Goal: Task Accomplishment & Management: Manage account settings

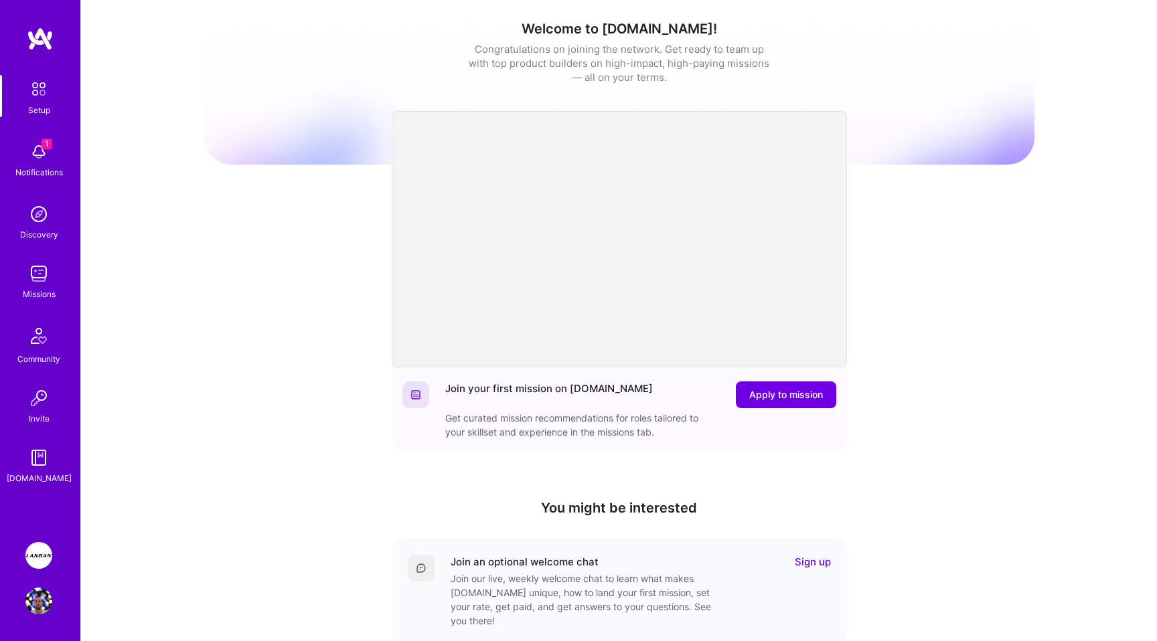
click at [39, 550] on img at bounding box center [38, 555] width 27 height 27
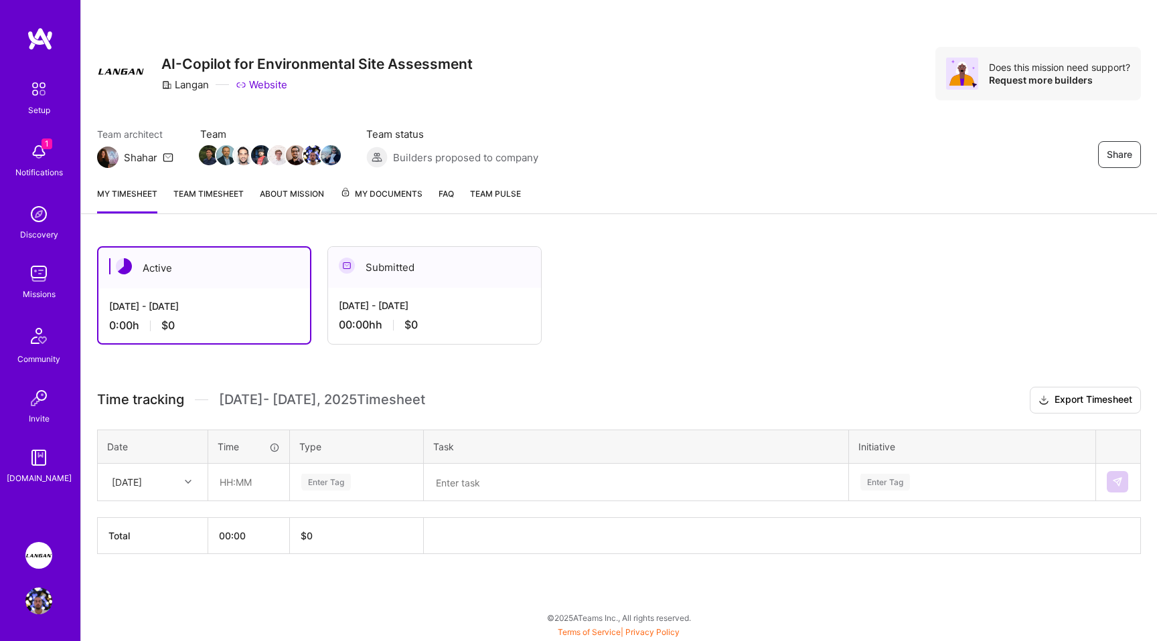
click at [199, 190] on link "Team timesheet" at bounding box center [208, 200] width 70 height 27
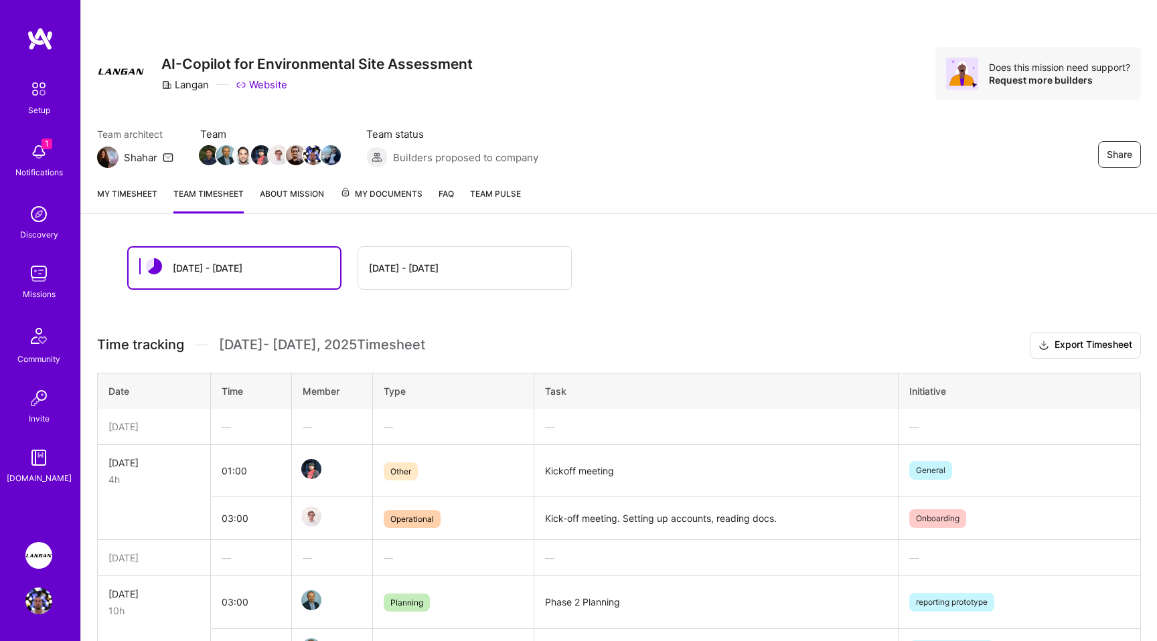
click at [125, 193] on link "My timesheet" at bounding box center [127, 200] width 60 height 27
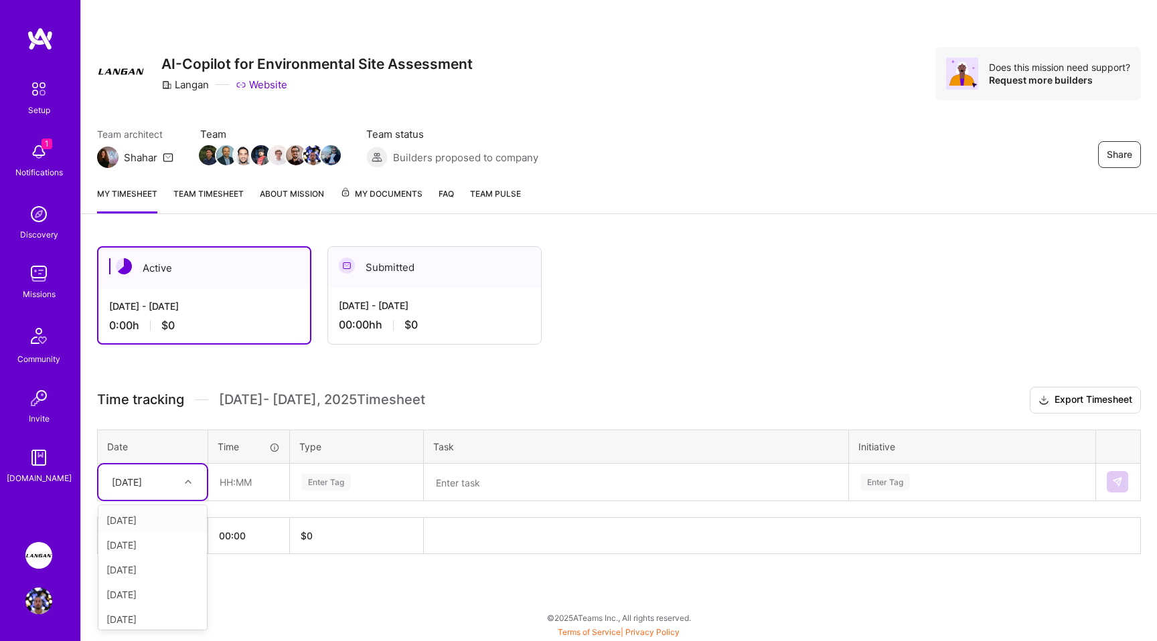
click at [187, 483] on icon at bounding box center [188, 482] width 7 height 7
click at [145, 612] on div "[DATE]" at bounding box center [152, 614] width 108 height 25
click at [311, 480] on div "Enter Tag" at bounding box center [326, 482] width 50 height 21
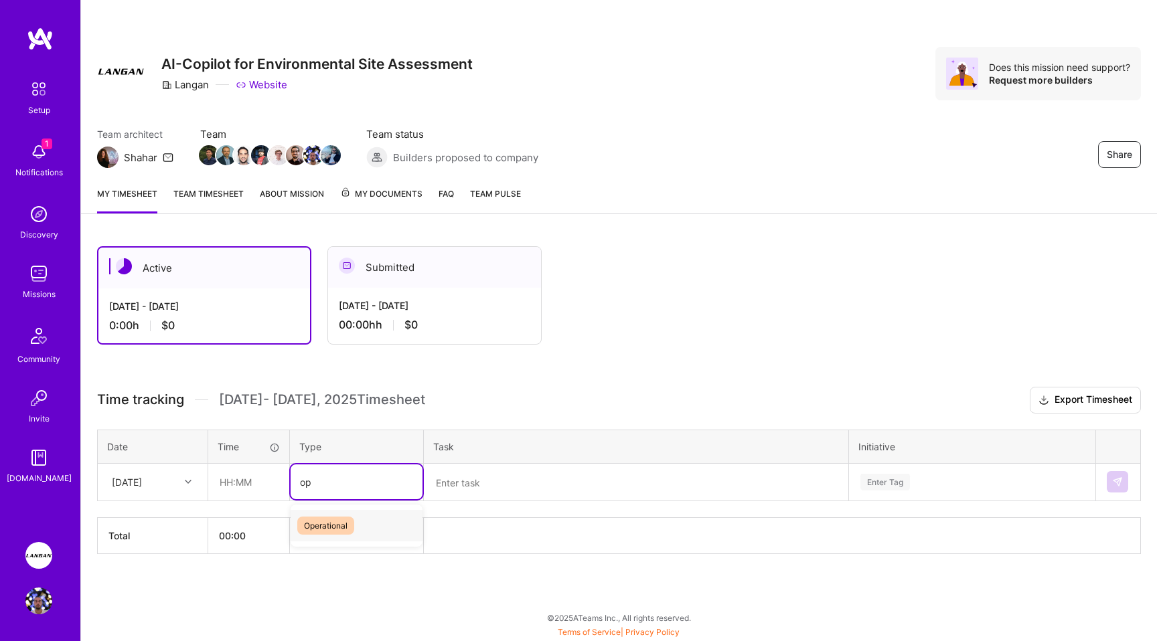
type input "ope"
click at [353, 536] on div "Operational" at bounding box center [357, 525] width 132 height 31
click at [512, 471] on textarea at bounding box center [636, 482] width 422 height 35
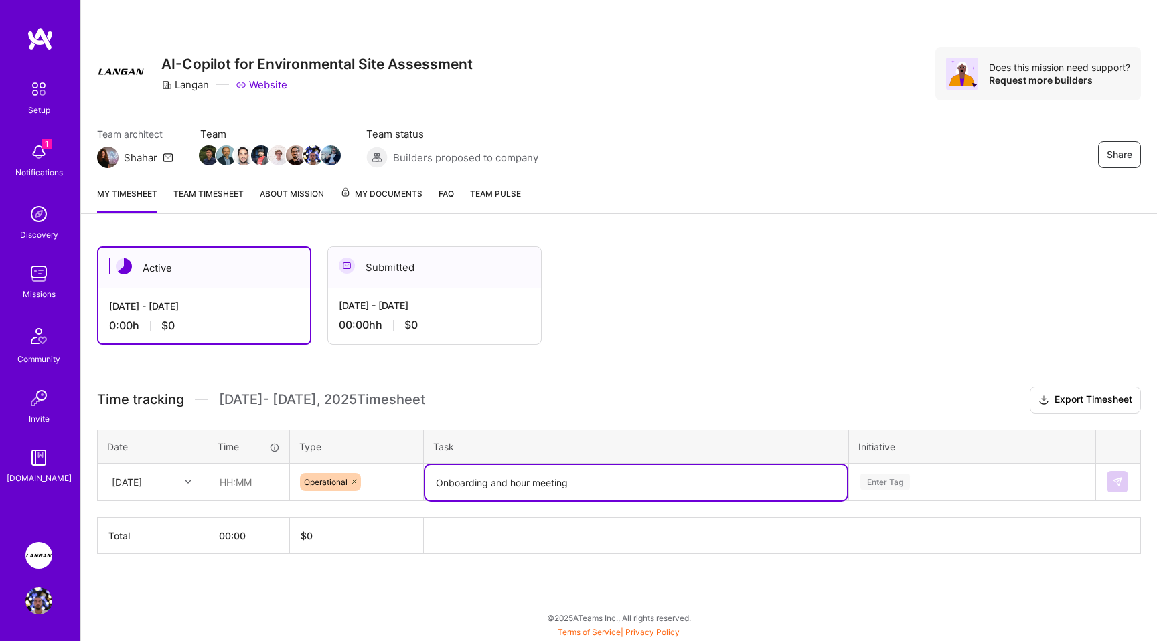
type textarea "Onboarding and hour meeting"
click at [883, 483] on div "Enter Tag" at bounding box center [972, 482] width 245 height 35
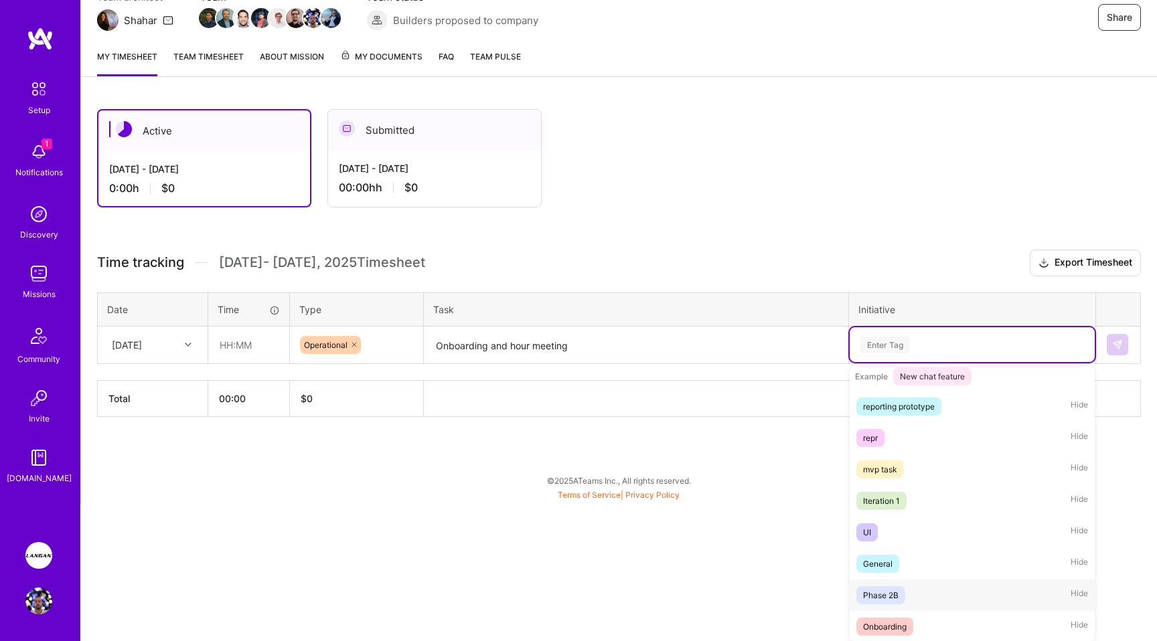
scroll to position [236, 0]
click at [870, 631] on div "Onboarding" at bounding box center [885, 626] width 44 height 14
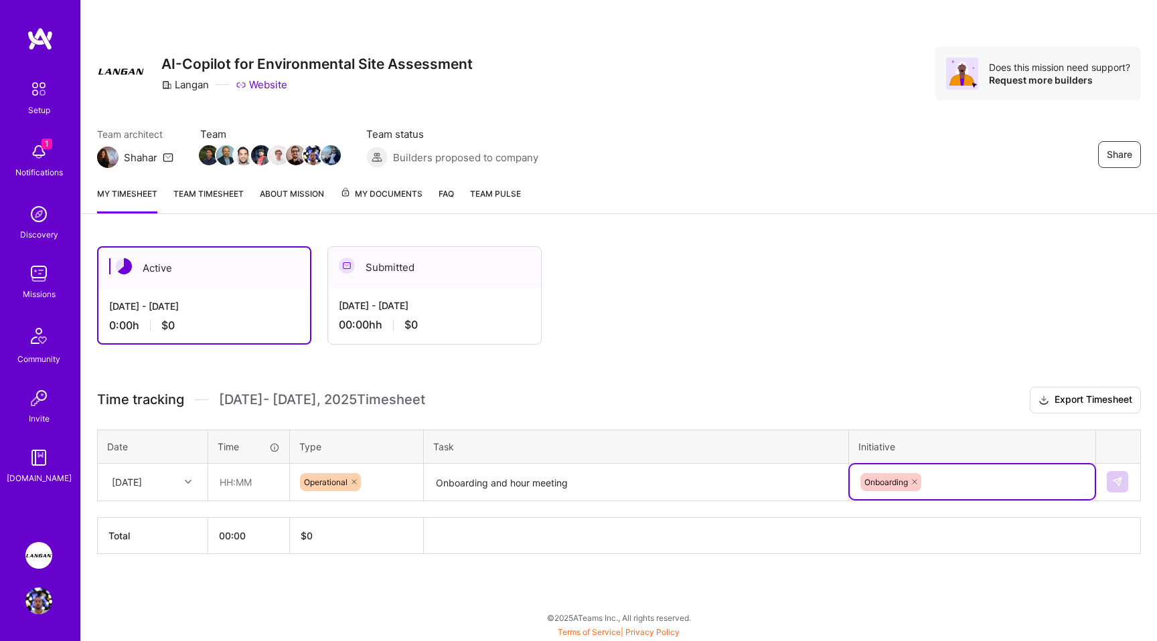
scroll to position [0, 0]
click at [232, 535] on th "00:00" at bounding box center [249, 535] width 82 height 36
click at [230, 486] on input "text" at bounding box center [249, 482] width 80 height 35
type input "03:00"
click at [445, 552] on th at bounding box center [782, 535] width 717 height 36
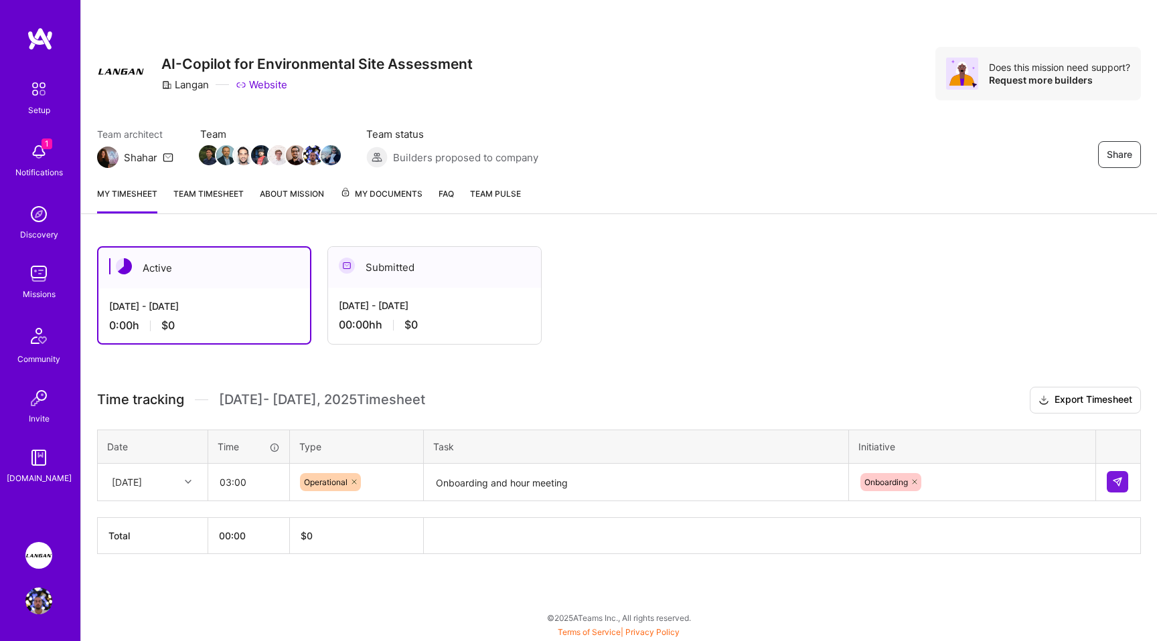
click at [306, 540] on span "$ 0" at bounding box center [307, 535] width 12 height 11
click at [234, 485] on input "03:00" at bounding box center [249, 482] width 80 height 35
type input "03:00"
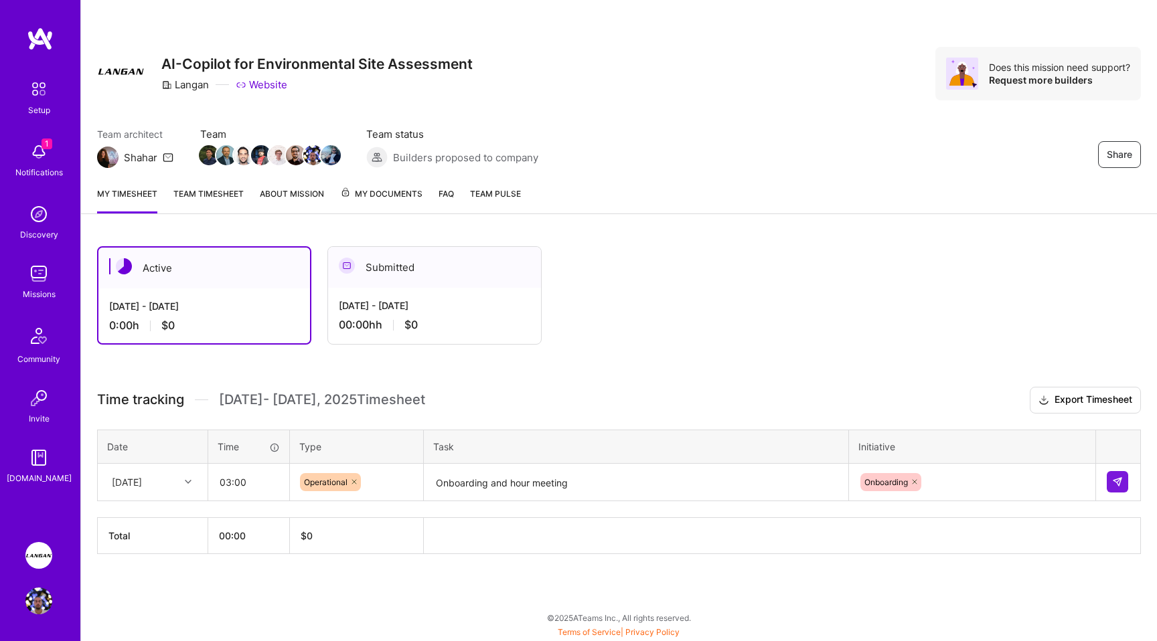
click at [955, 343] on div "Active [DATE] - [DATE] 0:00 h $0 Submitted [DATE] - [DATE] 00:00h h $0" at bounding box center [588, 295] width 983 height 98
click at [454, 341] on div "[DATE] - [DATE] 00:00h h $0" at bounding box center [434, 315] width 213 height 55
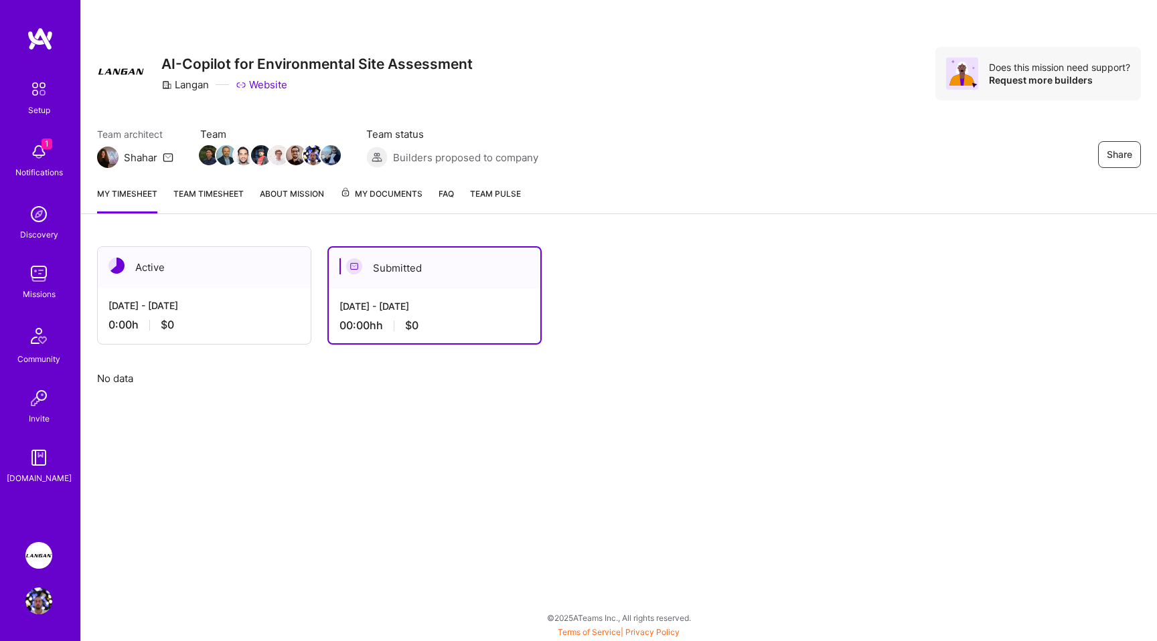
click at [264, 309] on div "[DATE] - [DATE]" at bounding box center [203, 306] width 191 height 14
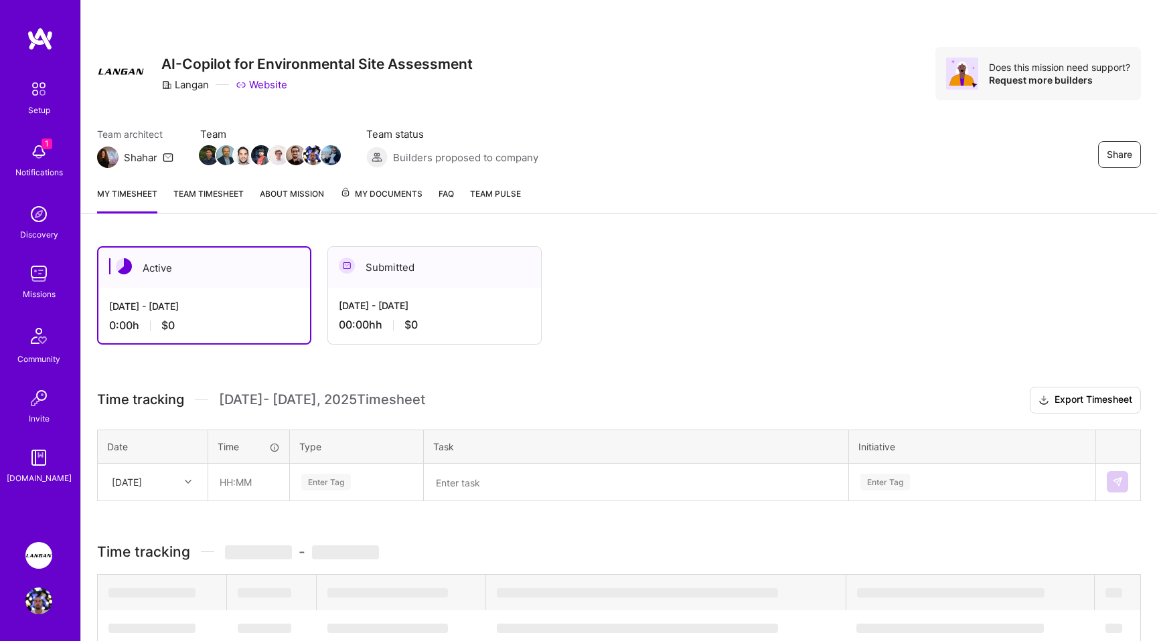
click at [264, 309] on div "[DATE] - [DATE]" at bounding box center [204, 306] width 190 height 14
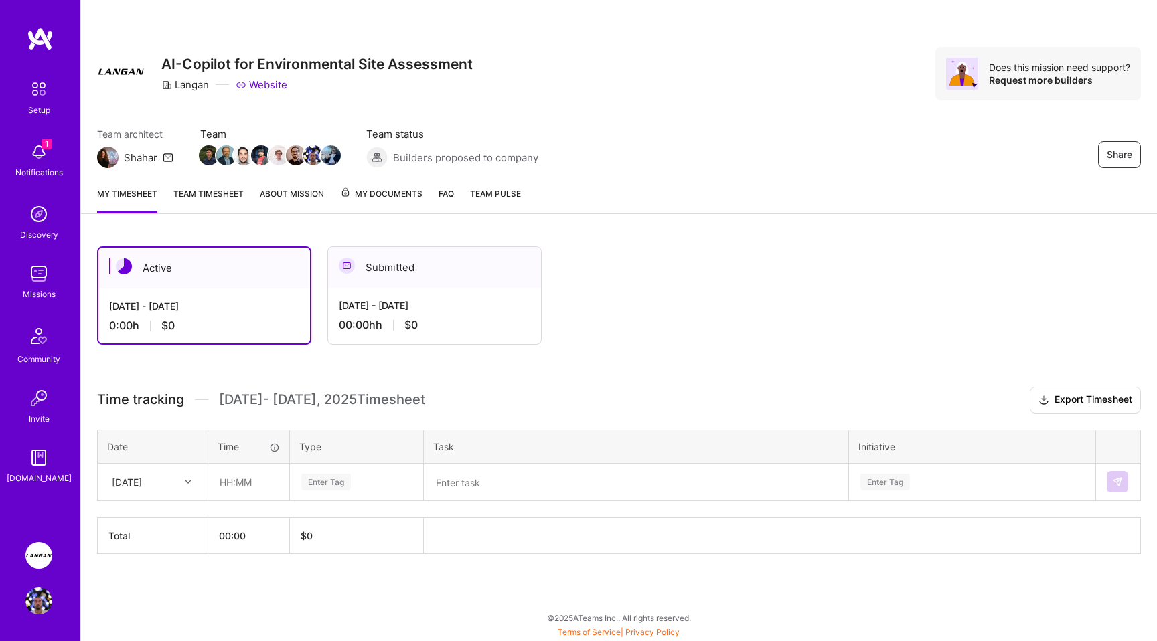
click at [142, 481] on div "[DATE]" at bounding box center [127, 482] width 30 height 14
click at [147, 618] on div "[DATE]" at bounding box center [152, 614] width 108 height 25
click at [249, 476] on input "text" at bounding box center [249, 482] width 80 height 35
type input "03:00"
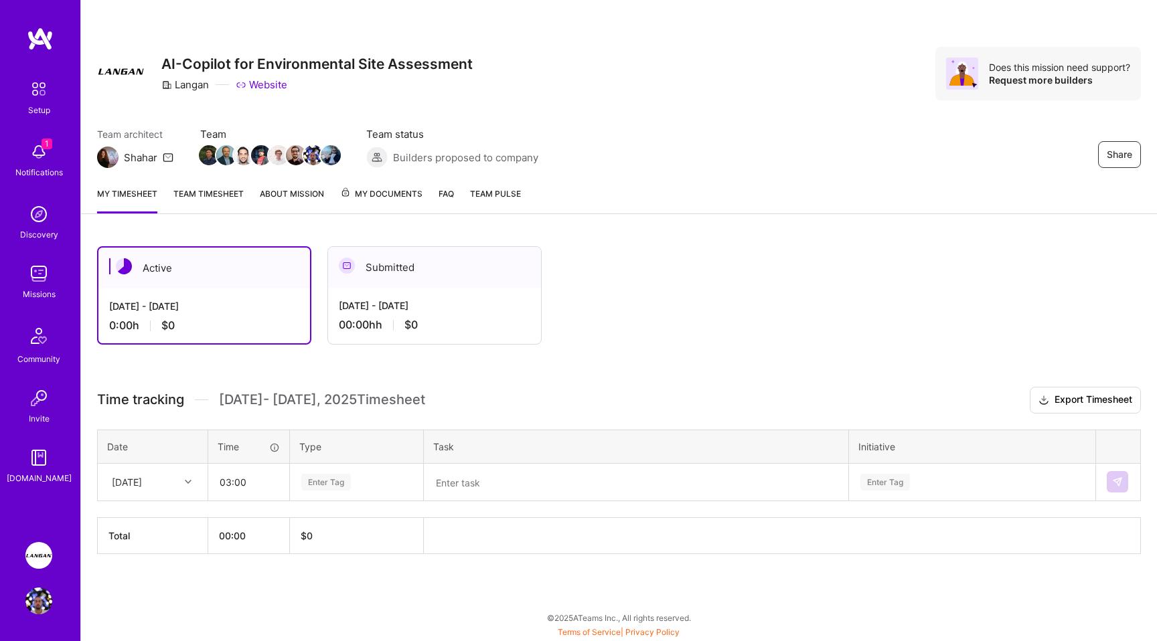
click at [347, 480] on div "Enter Tag" at bounding box center [326, 482] width 50 height 21
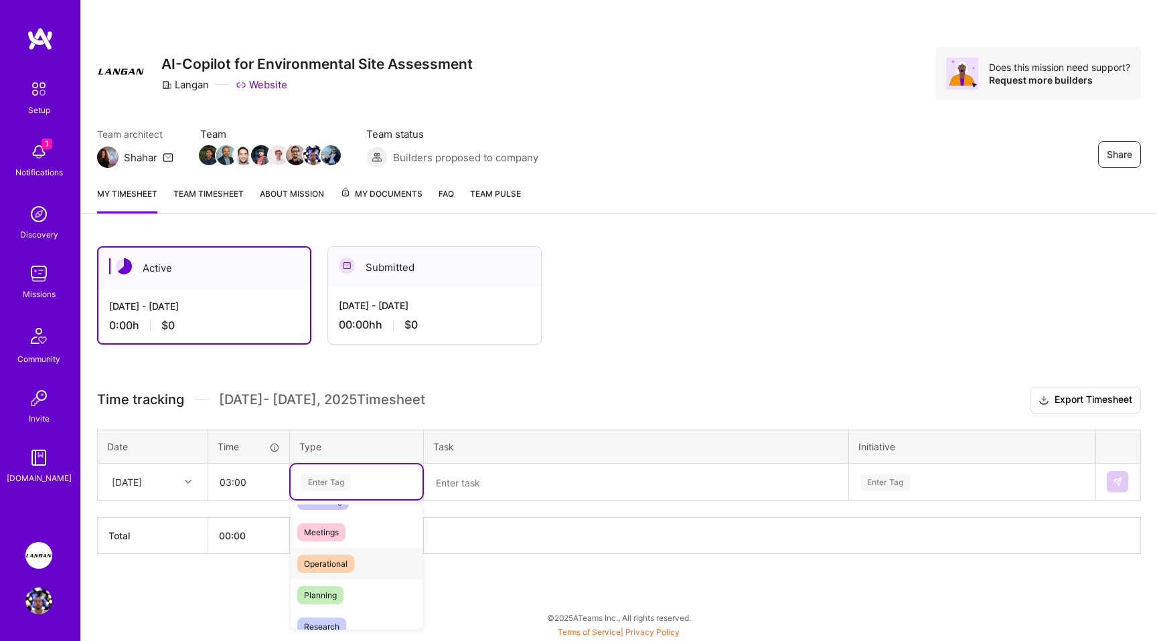
click at [337, 566] on span "Operational" at bounding box center [325, 564] width 57 height 18
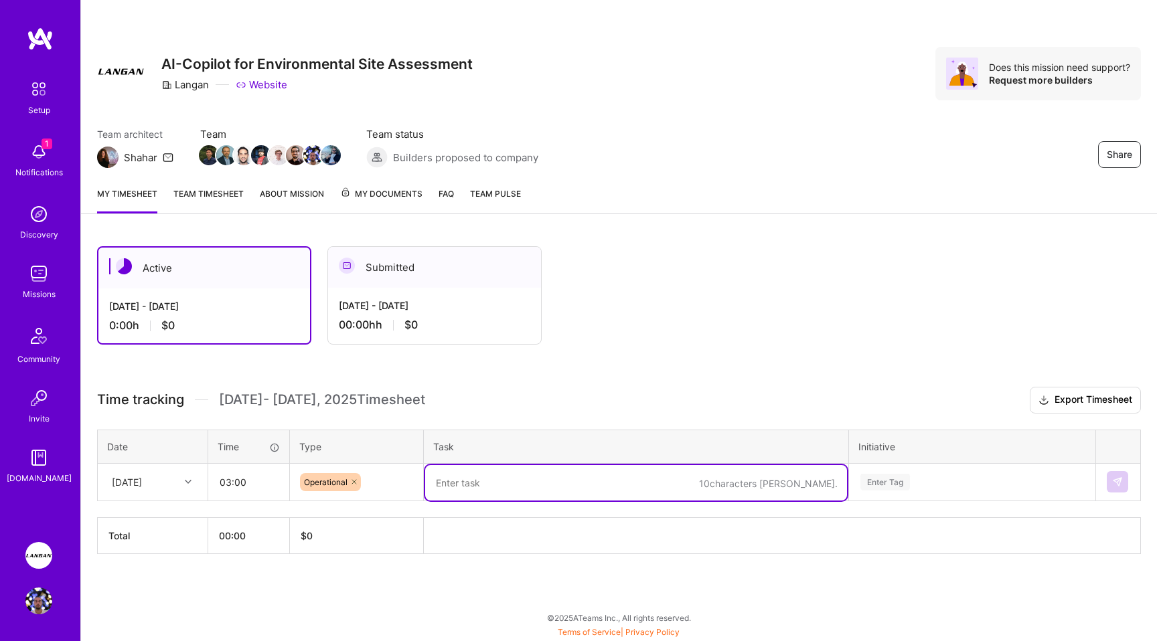
click at [478, 489] on textarea at bounding box center [636, 482] width 422 height 35
type textarea "Onboarding and hour meeting"
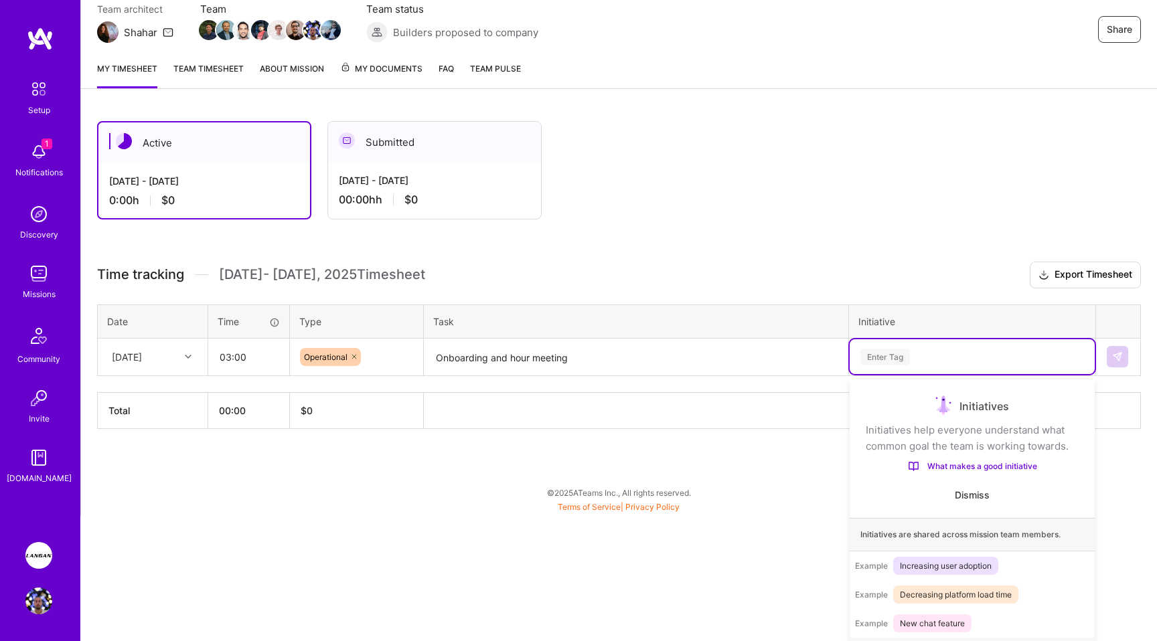
scroll to position [137, 0]
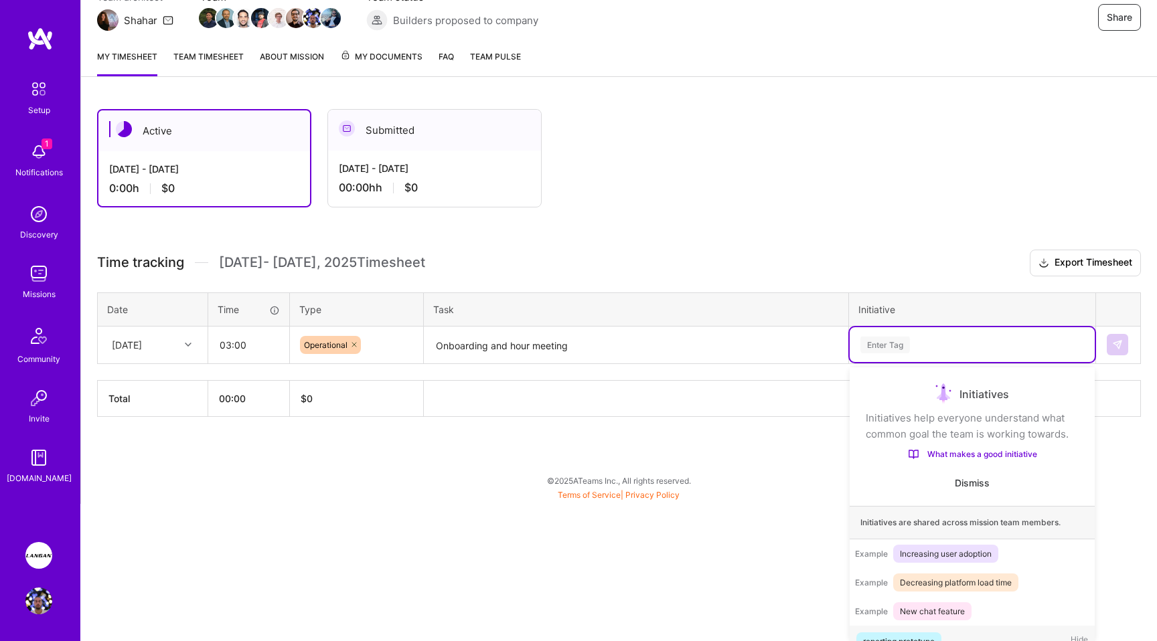
click at [884, 362] on div "option reporting prototype focused, 1 of 8. 8 results available. Use Up and Dow…" at bounding box center [972, 344] width 245 height 35
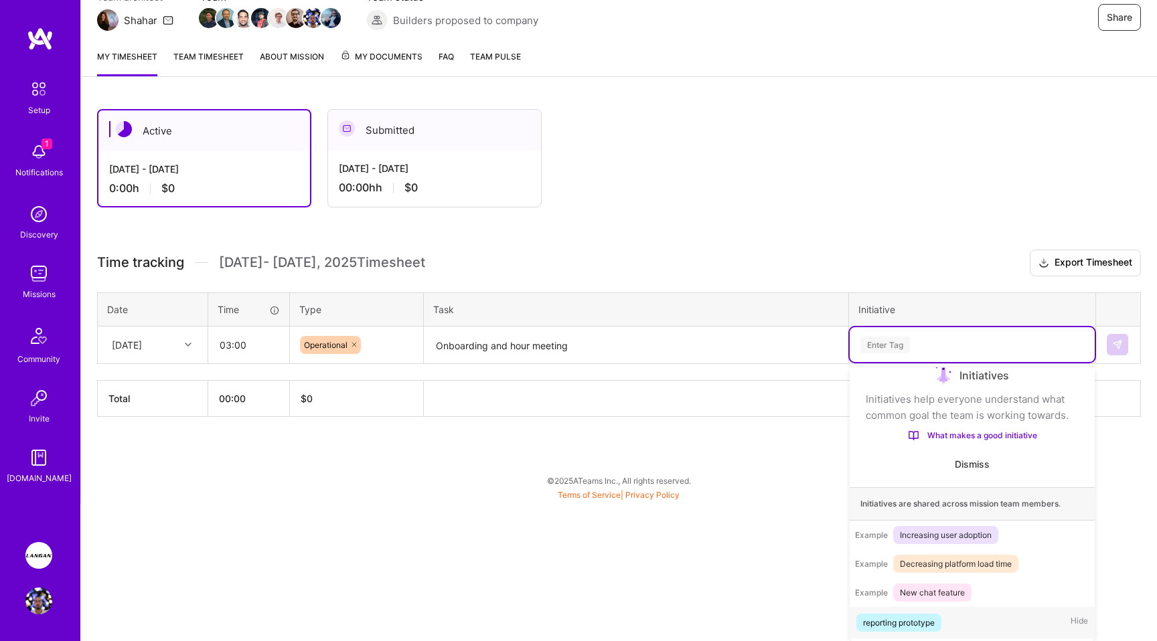
scroll to position [22, 0]
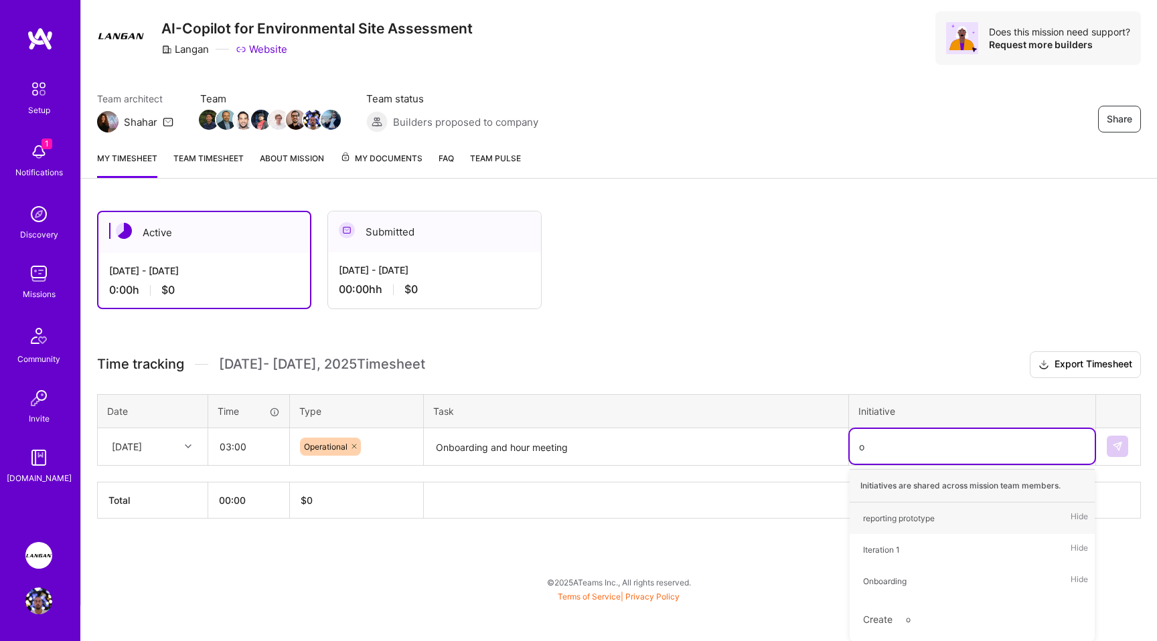
type input "on"
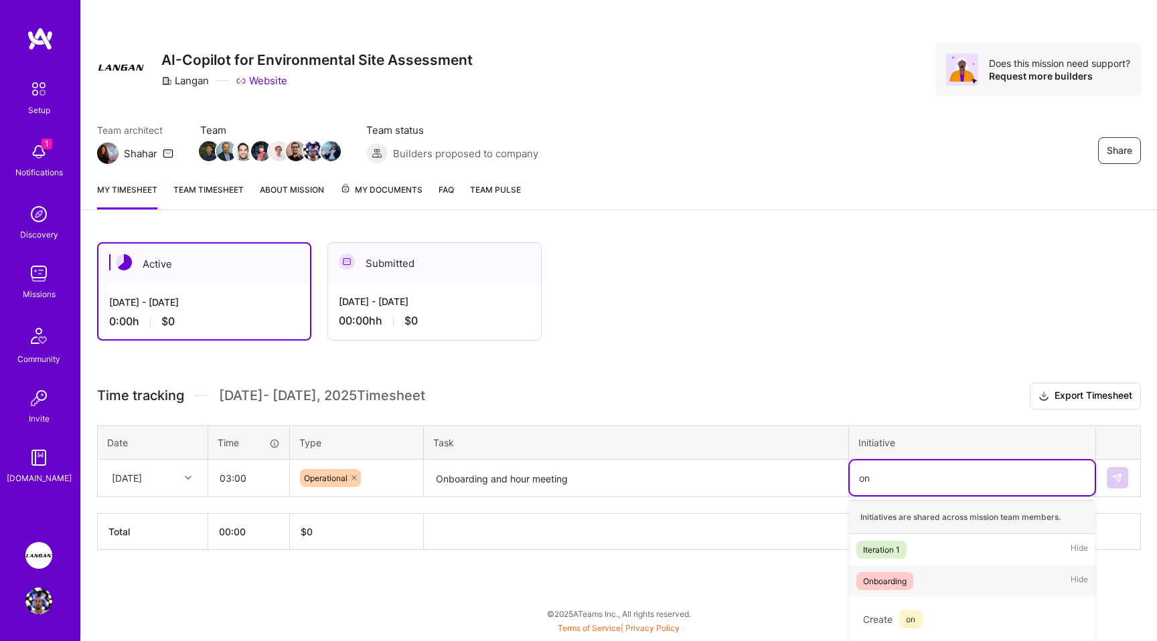
click at [882, 582] on div "Onboarding" at bounding box center [885, 581] width 44 height 14
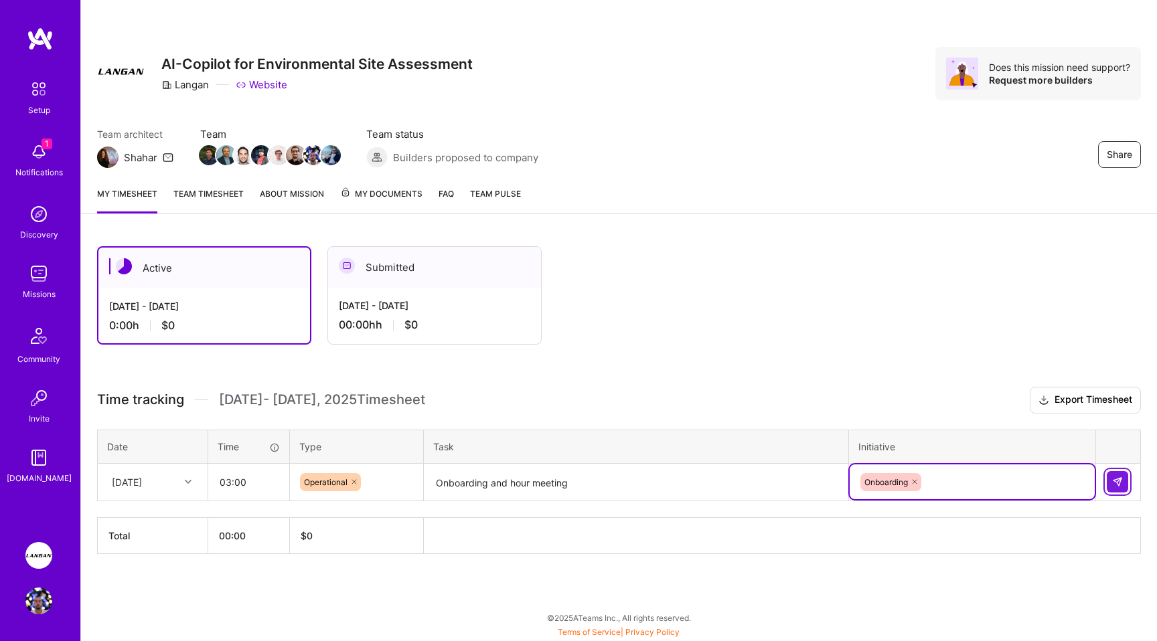
click at [1119, 489] on button at bounding box center [1117, 481] width 21 height 21
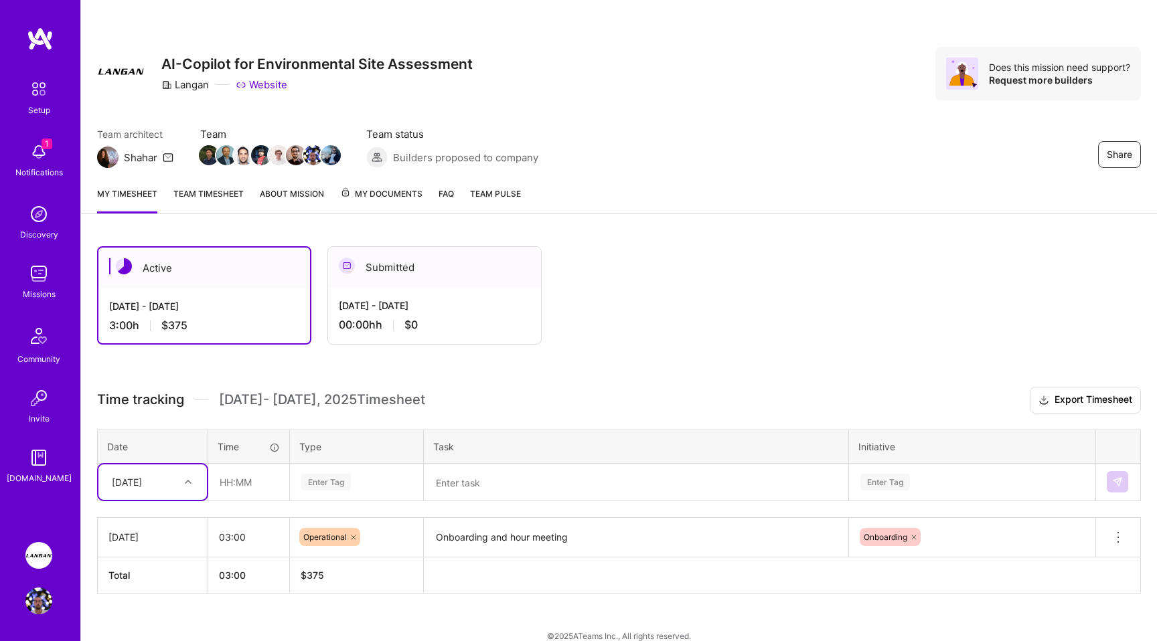
scroll to position [17, 0]
